Goal: Navigation & Orientation: Understand site structure

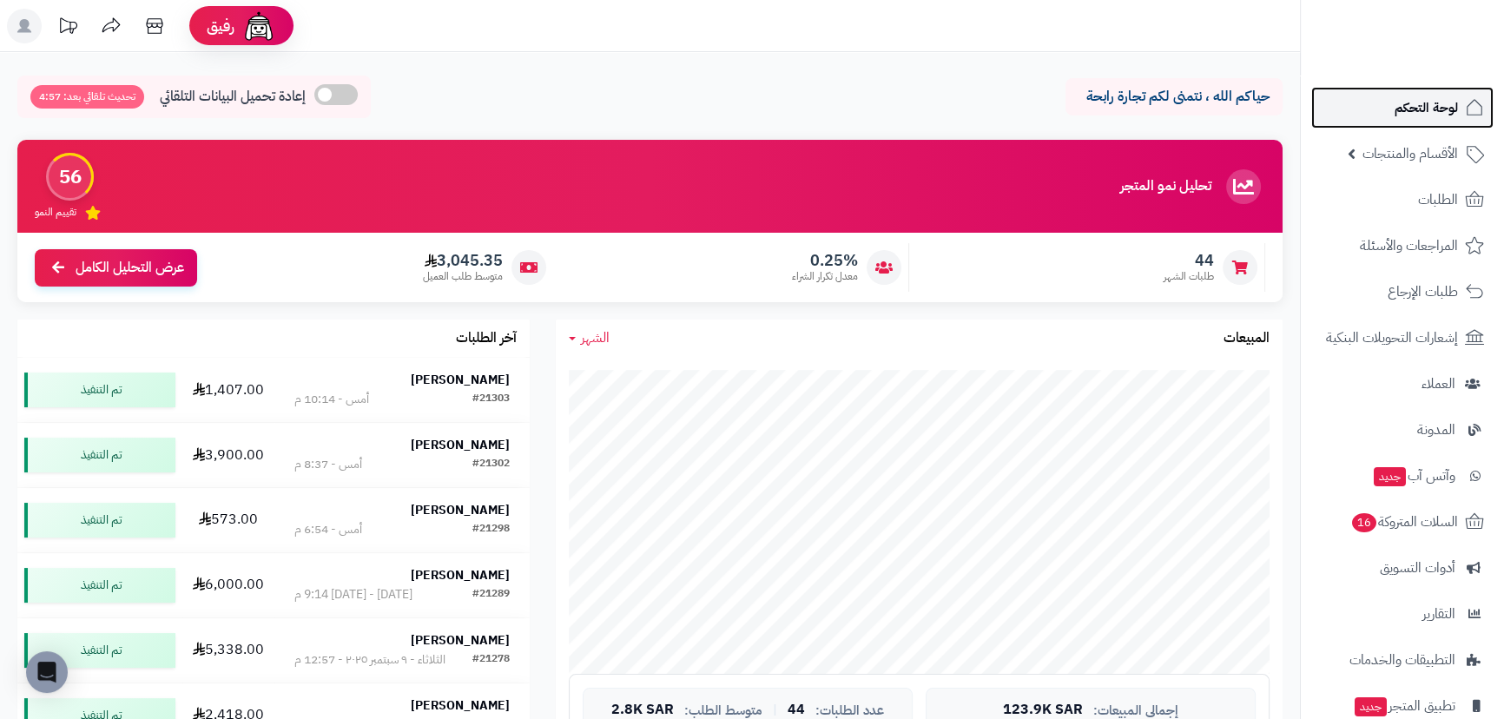
click at [1381, 98] on link "لوحة التحكم" at bounding box center [1402, 108] width 182 height 42
click at [1421, 100] on span "لوحة التحكم" at bounding box center [1426, 108] width 63 height 24
click at [1430, 103] on span "لوحة التحكم" at bounding box center [1426, 108] width 63 height 24
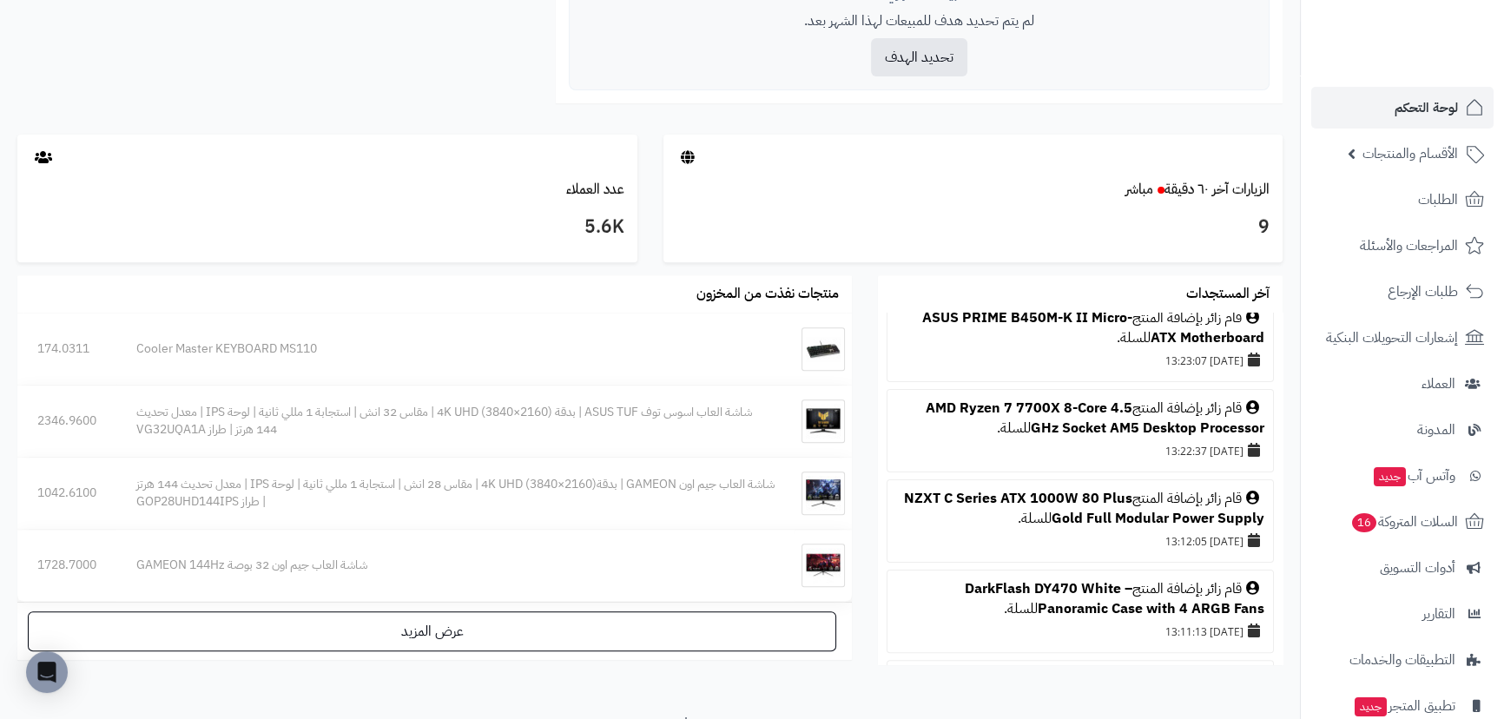
scroll to position [789, 0]
